Goal: Information Seeking & Learning: Learn about a topic

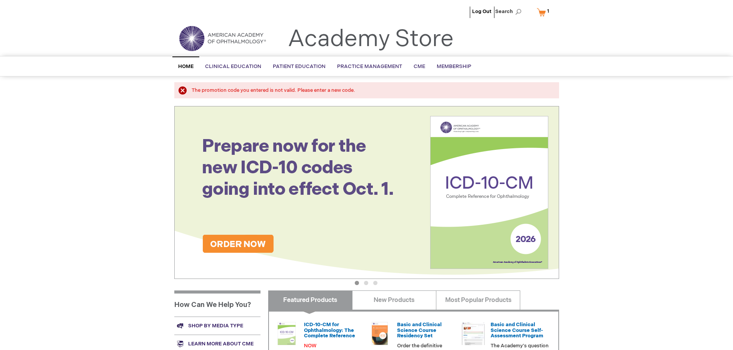
scroll to position [115, 0]
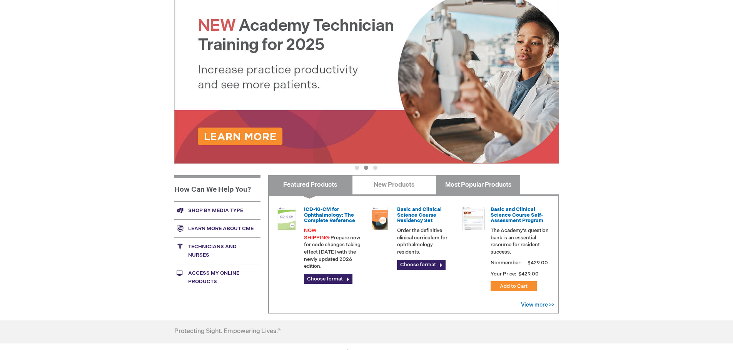
click at [462, 183] on link "Most Popular Products" at bounding box center [478, 184] width 84 height 19
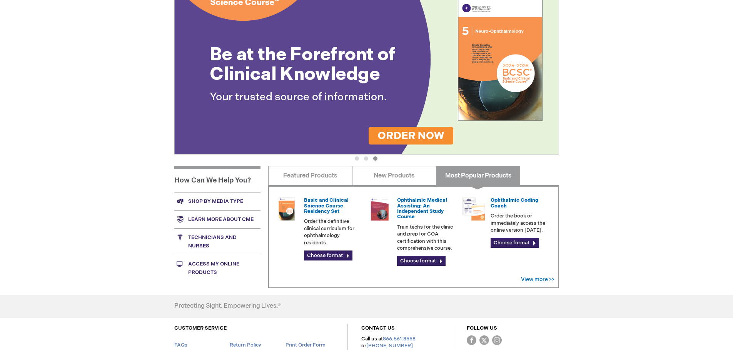
scroll to position [115, 0]
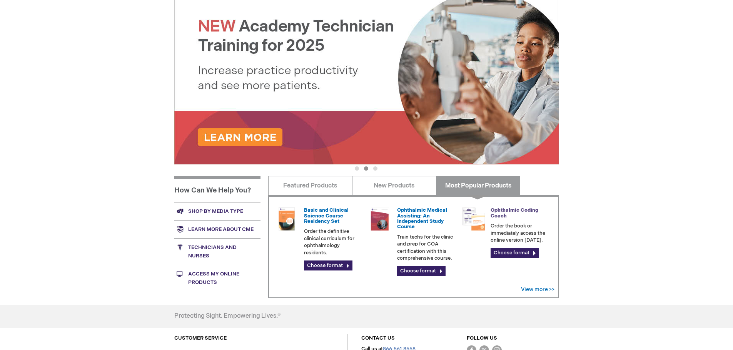
click at [500, 210] on link "Ophthalmic Coding Coach" at bounding box center [514, 213] width 48 height 12
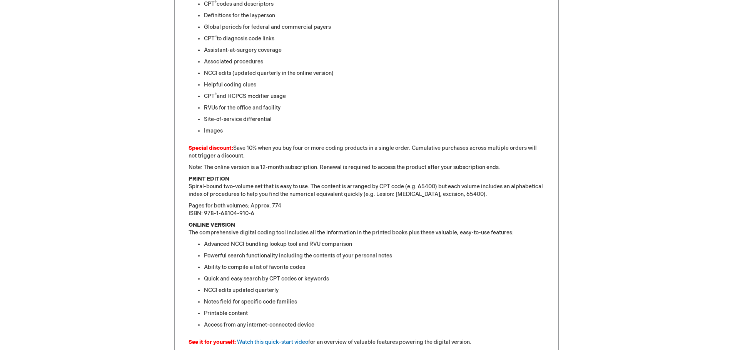
scroll to position [231, 0]
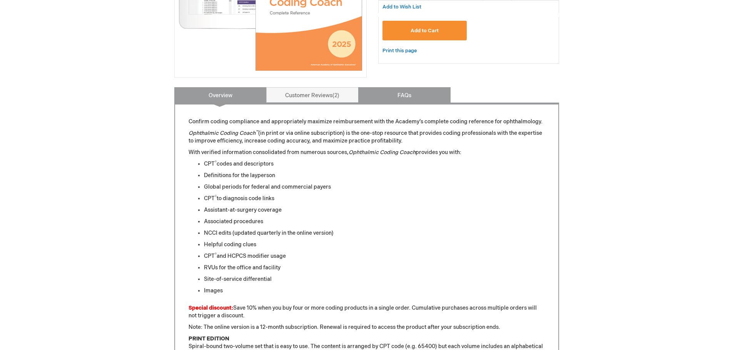
click at [407, 101] on link "FAQs" at bounding box center [404, 94] width 92 height 15
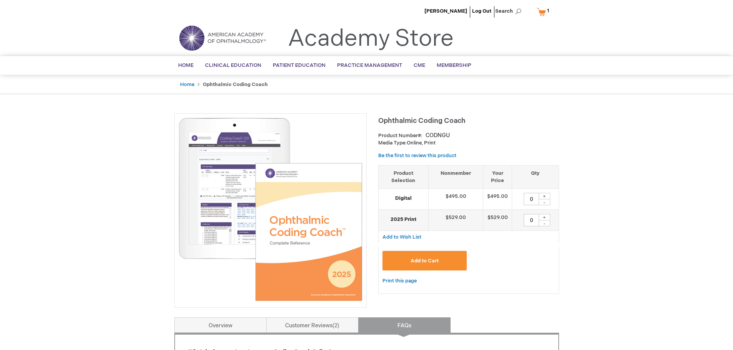
scroll to position [0, 0]
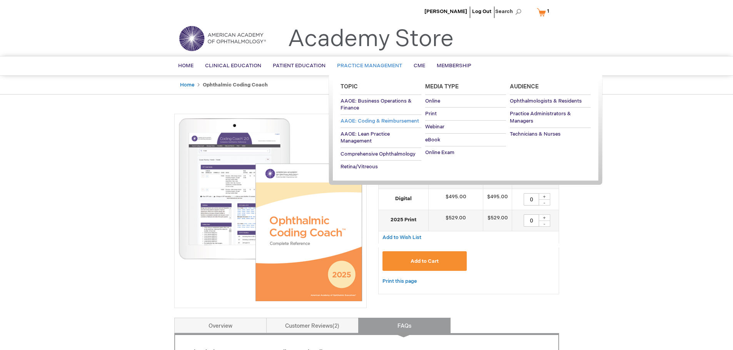
click at [402, 121] on span "AAOE: Coding & Reimbursement" at bounding box center [379, 121] width 78 height 6
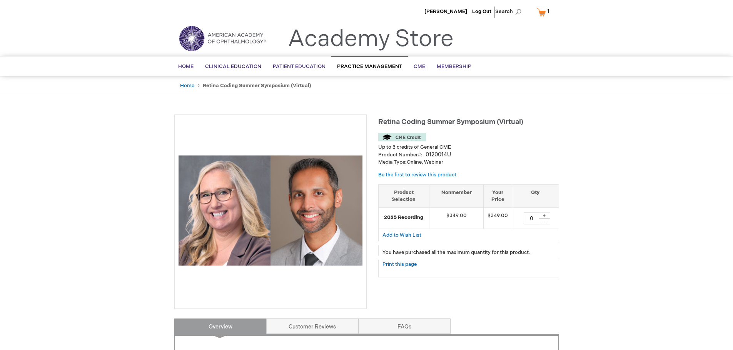
click at [407, 138] on img at bounding box center [402, 137] width 48 height 8
drag, startPoint x: 378, startPoint y: 147, endPoint x: 452, endPoint y: 162, distance: 75.4
click at [452, 162] on div "Retina Coding Summer Symposium (Virtual) Up to 3 credits of General CME Product…" at bounding box center [468, 200] width 181 height 171
copy div "Up to 3 credits of General CME Product Number 0120014U Media Type: Online, Webi…"
click at [401, 267] on link "Print this page" at bounding box center [399, 265] width 34 height 10
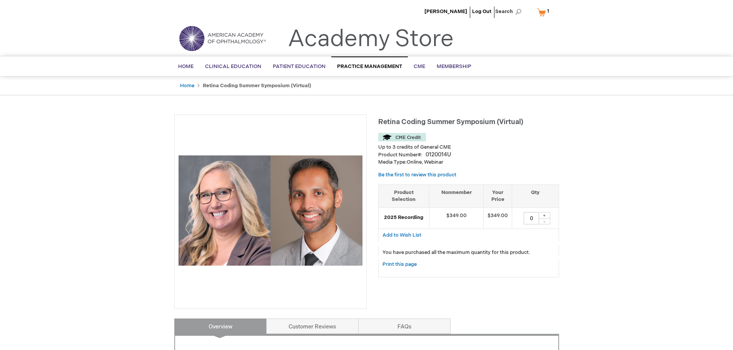
click at [498, 140] on div "Up to 3 credits of General CME" at bounding box center [468, 142] width 181 height 18
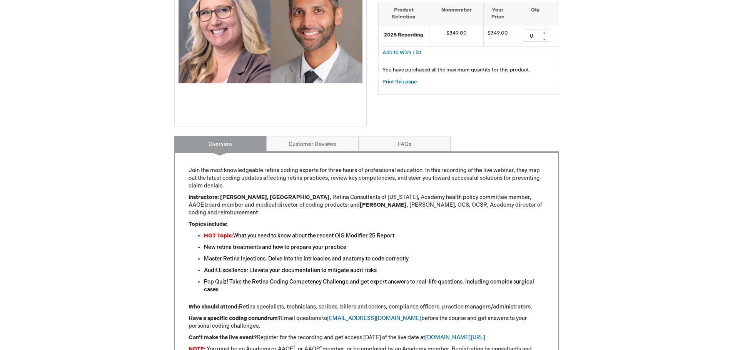
scroll to position [192, 0]
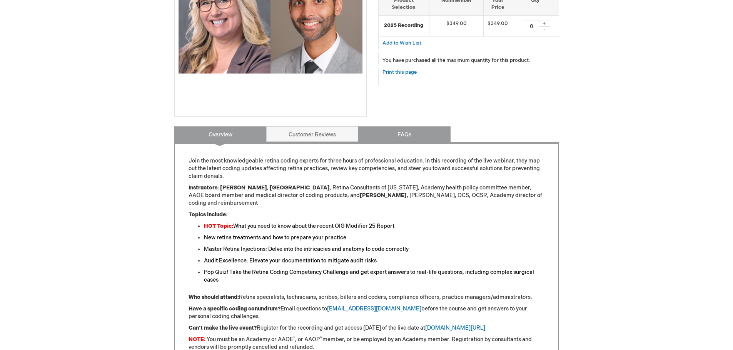
click at [400, 130] on link "FAQs" at bounding box center [404, 134] width 92 height 15
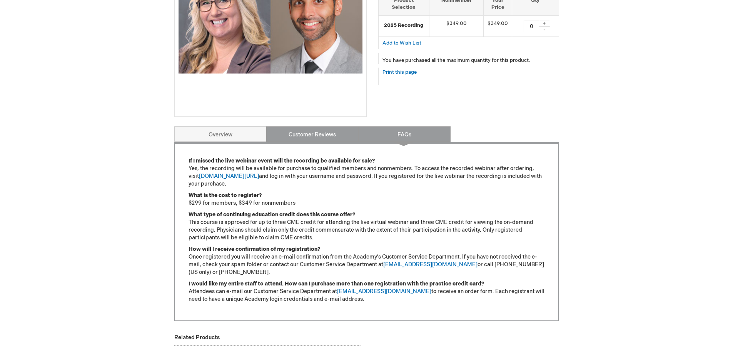
click at [327, 140] on link "Customer Reviews" at bounding box center [312, 134] width 92 height 15
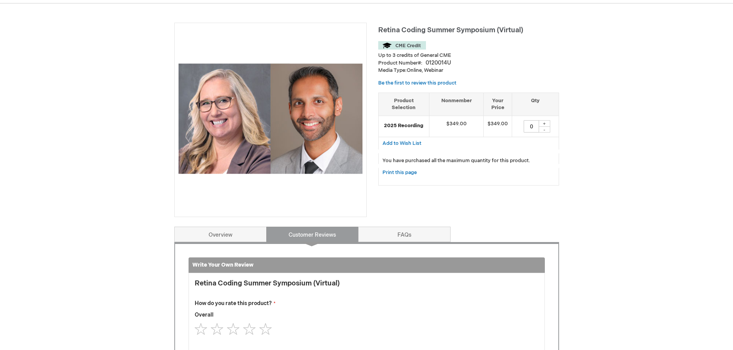
scroll to position [88, 0]
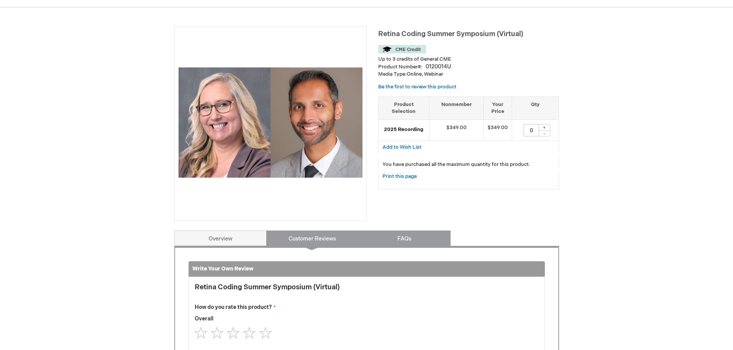
click at [387, 242] on link "FAQs" at bounding box center [404, 238] width 92 height 15
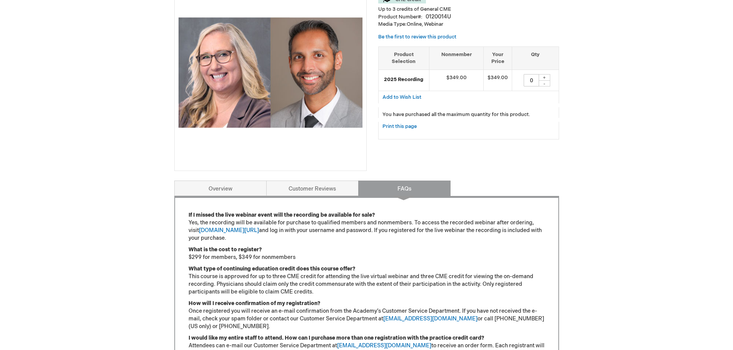
scroll to position [127, 0]
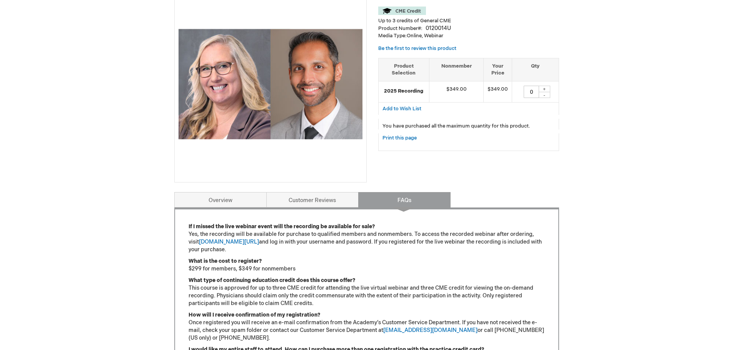
click at [544, 89] on div "+" at bounding box center [545, 89] width 12 height 7
click at [542, 90] on div "+" at bounding box center [545, 89] width 12 height 7
click at [405, 110] on span "Add to Wish List" at bounding box center [401, 109] width 39 height 6
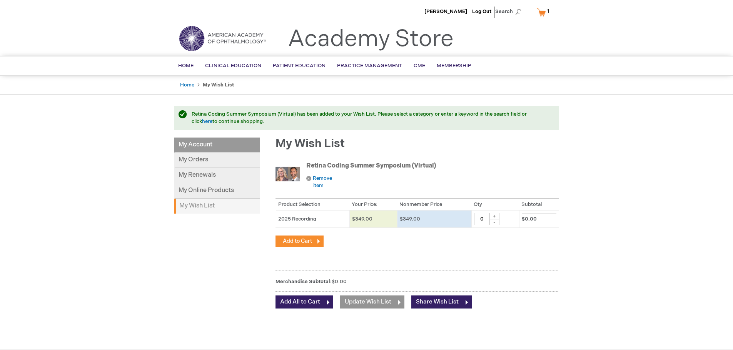
drag, startPoint x: 444, startPoint y: 165, endPoint x: 309, endPoint y: 167, distance: 135.0
click at [309, 167] on strong "Retina Coding Summer Symposium (Virtual)" at bounding box center [385, 166] width 158 height 9
click at [309, 167] on link "Retina Coding Summer Symposium (Virtual)" at bounding box center [371, 165] width 130 height 7
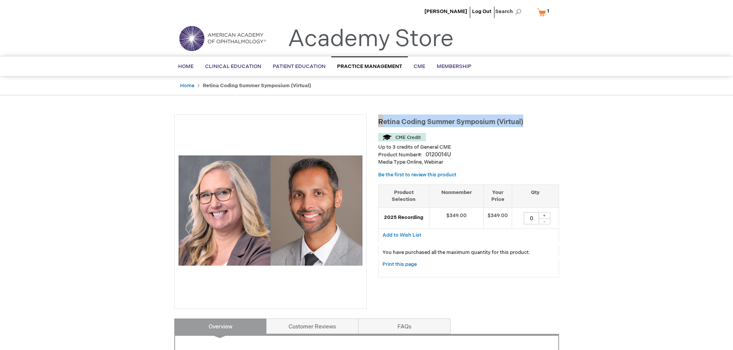
drag, startPoint x: 516, startPoint y: 124, endPoint x: 380, endPoint y: 125, distance: 136.2
click at [380, 125] on h1 "Retina Coding Summer Symposium (Virtual)" at bounding box center [468, 121] width 181 height 13
copy span "Retina Coding Summer Symposium (Virtual)"
click at [514, 15] on span "Search" at bounding box center [509, 11] width 29 height 15
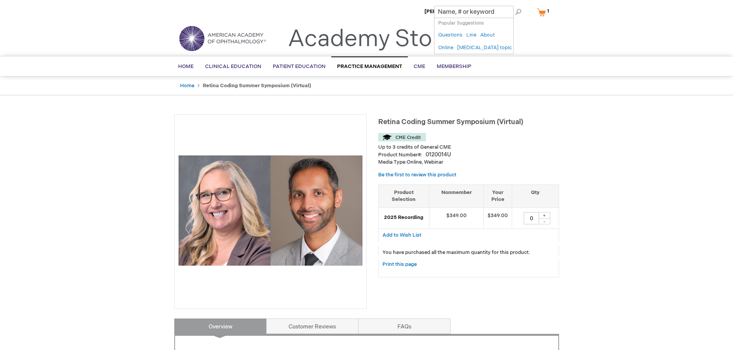
paste input "Retina Coding Summer Symposium (Virtual)"
type input "Retina Coding Summer Symposium (Virtual)"
click at [478, 51] on span "Symposium" at bounding box center [481, 50] width 29 height 6
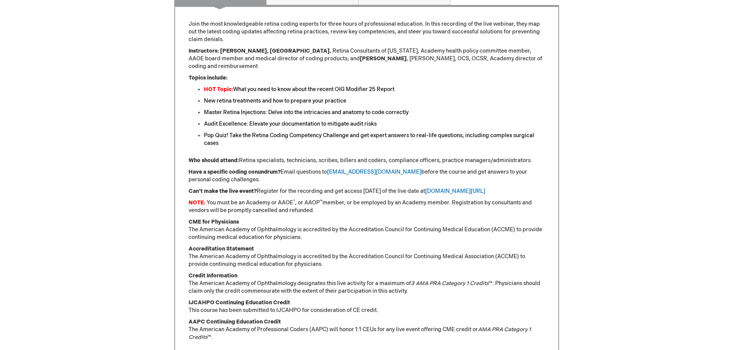
scroll to position [346, 0]
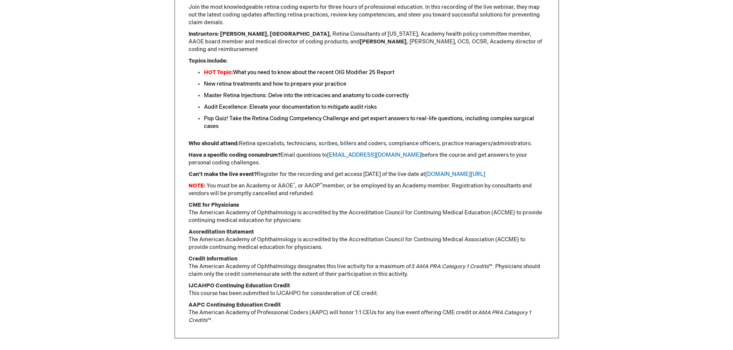
click at [275, 302] on strong "AAPC Continuing Education Credit" at bounding box center [234, 305] width 92 height 7
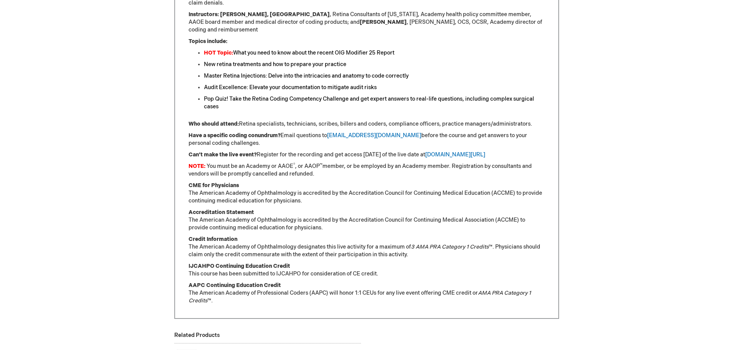
scroll to position [385, 0]
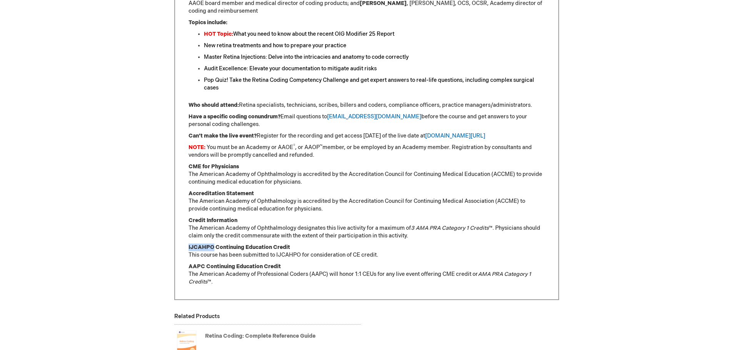
drag, startPoint x: 188, startPoint y: 238, endPoint x: 213, endPoint y: 241, distance: 24.8
click at [213, 244] on strong "IJCAHPO Continuing Education Credit" at bounding box center [239, 247] width 102 height 7
copy strong "IJCAHPO"
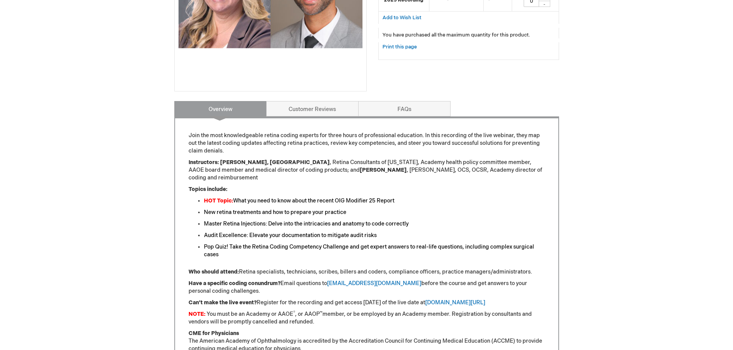
scroll to position [77, 0]
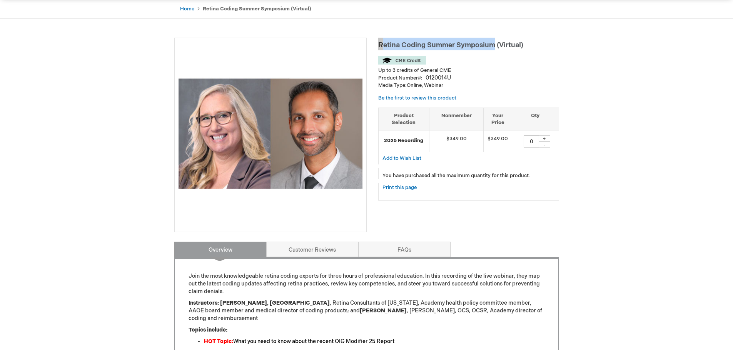
drag, startPoint x: 379, startPoint y: 43, endPoint x: 494, endPoint y: 48, distance: 115.1
click at [494, 48] on span "Retina Coding Summer Symposium (Virtual)" at bounding box center [450, 45] width 145 height 8
copy span "Retina Coding Summer Symposium"
